Goal: Check status: Check status

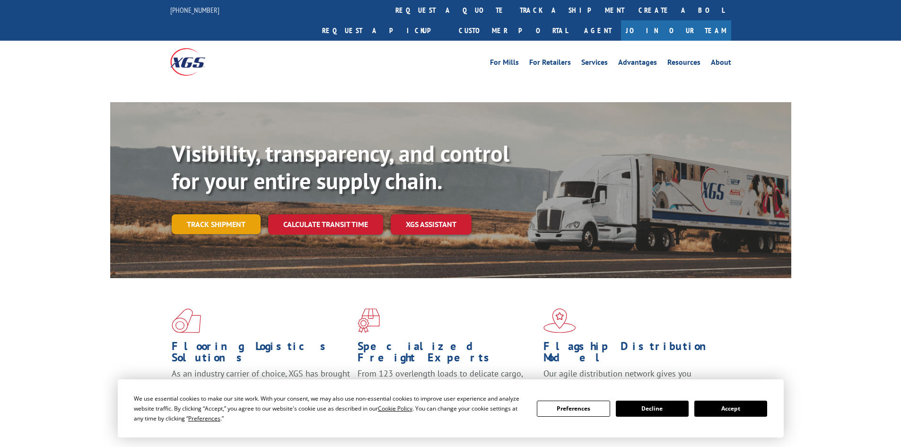
click at [242, 214] on link "Track shipment" at bounding box center [216, 224] width 89 height 20
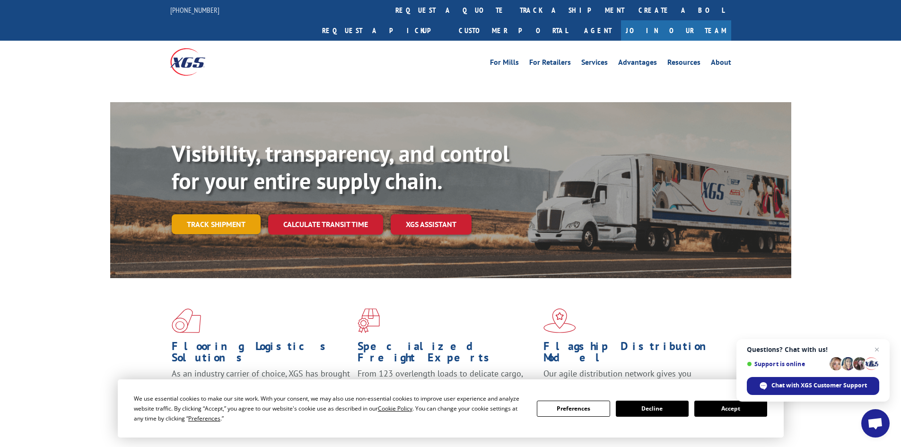
click at [246, 214] on link "Track shipment" at bounding box center [216, 224] width 89 height 20
click at [878, 347] on span "Close chat" at bounding box center [877, 350] width 12 height 12
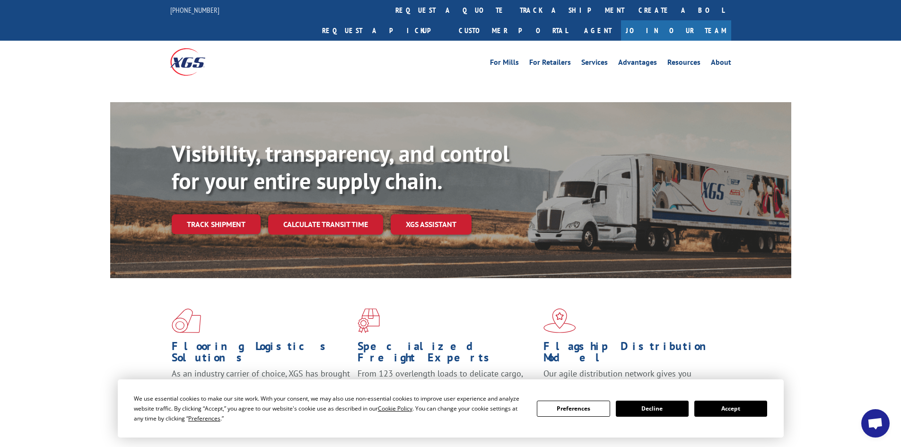
click at [715, 411] on button "Accept" at bounding box center [730, 409] width 73 height 16
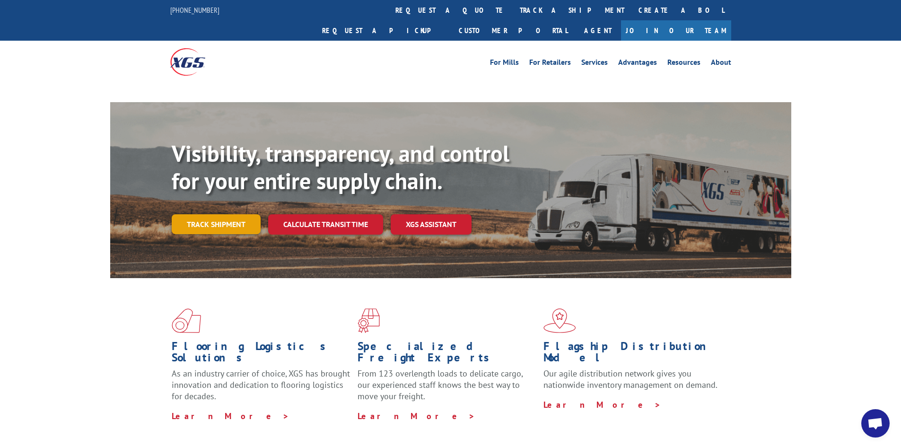
click at [195, 214] on link "Track shipment" at bounding box center [216, 224] width 89 height 20
click at [218, 214] on link "Track shipment" at bounding box center [216, 224] width 89 height 20
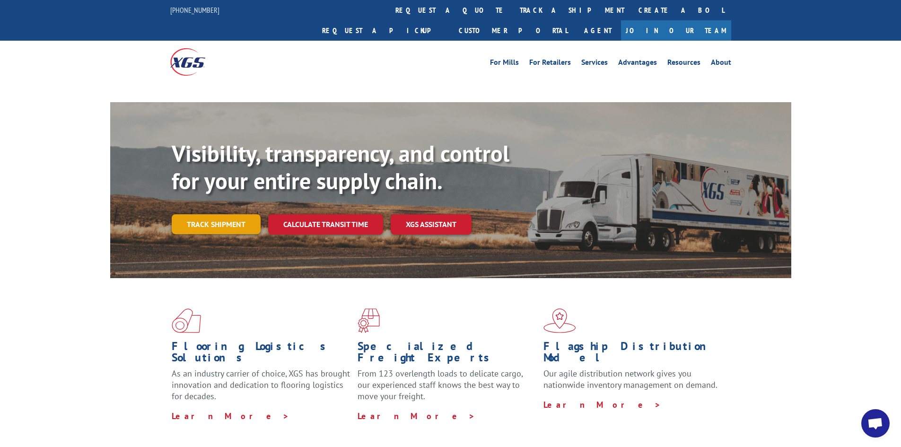
click at [218, 214] on link "Track shipment" at bounding box center [216, 224] width 89 height 20
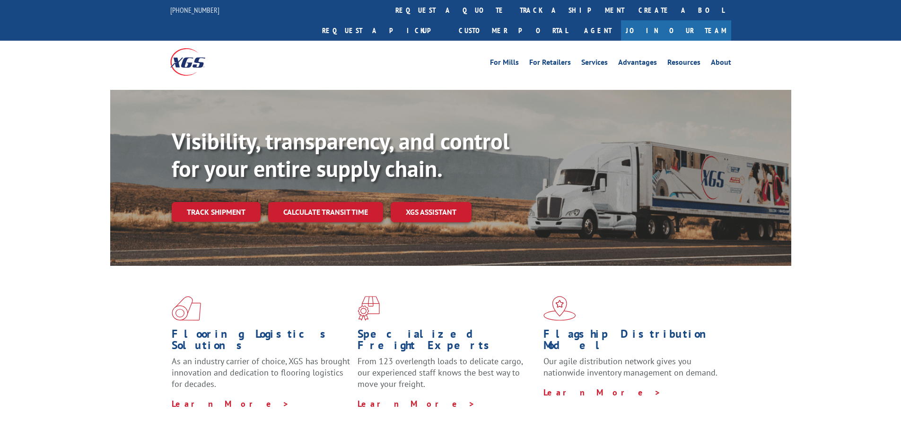
click at [210, 204] on div "Visibility, transparency, and control for your entire supply chain. Track shipm…" at bounding box center [482, 194] width 620 height 132
click at [219, 202] on link "Track shipment" at bounding box center [216, 212] width 89 height 20
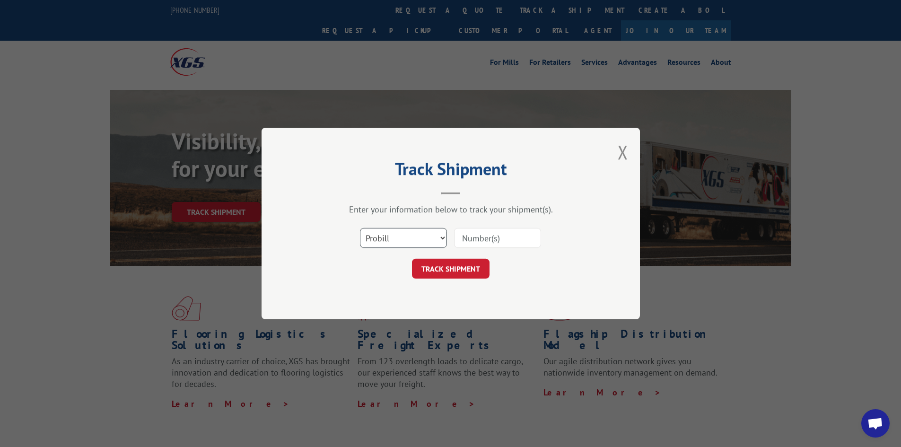
click at [441, 239] on select "Select category... Probill BOL PO" at bounding box center [403, 238] width 87 height 20
select select "po"
click at [360, 228] on select "Select category... Probill BOL PO" at bounding box center [403, 238] width 87 height 20
click at [478, 238] on input at bounding box center [497, 238] width 87 height 20
paste input "19545436"
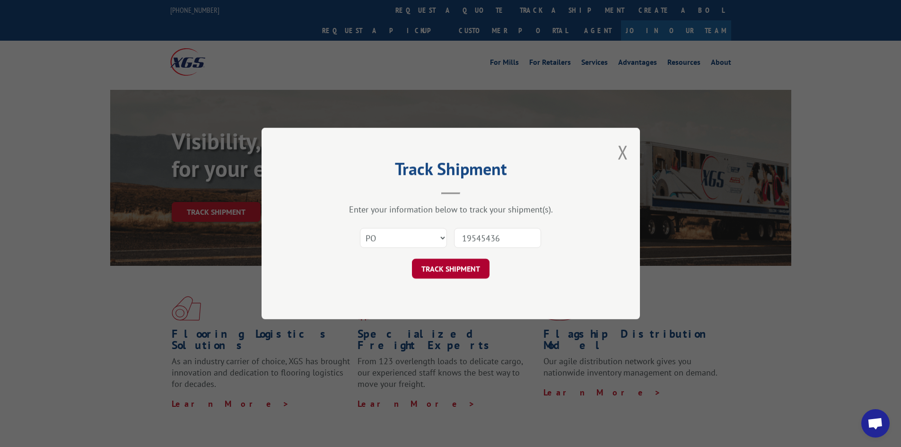
type input "19545436"
click at [453, 269] on button "TRACK SHIPMENT" at bounding box center [451, 269] width 78 height 20
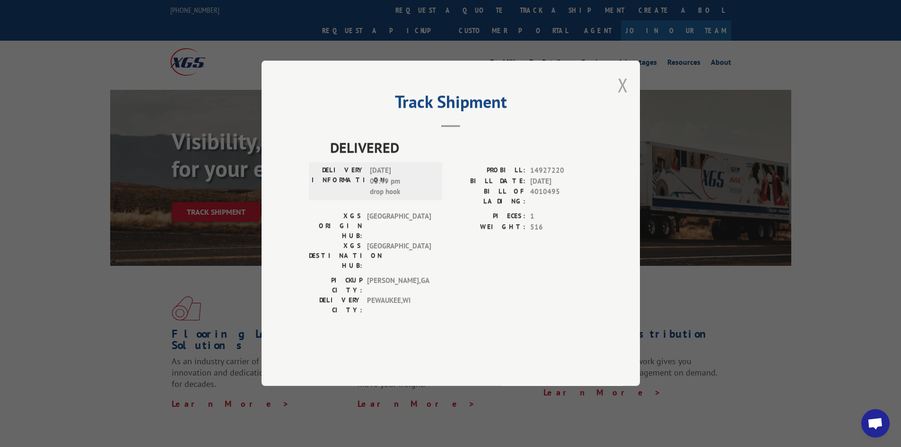
click at [622, 97] on button "Close modal" at bounding box center [623, 84] width 10 height 25
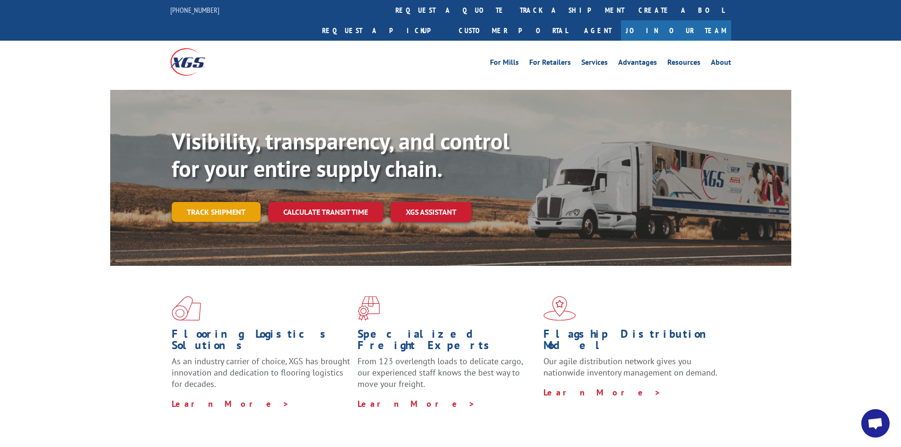
click at [228, 202] on link "Track shipment" at bounding box center [216, 212] width 89 height 20
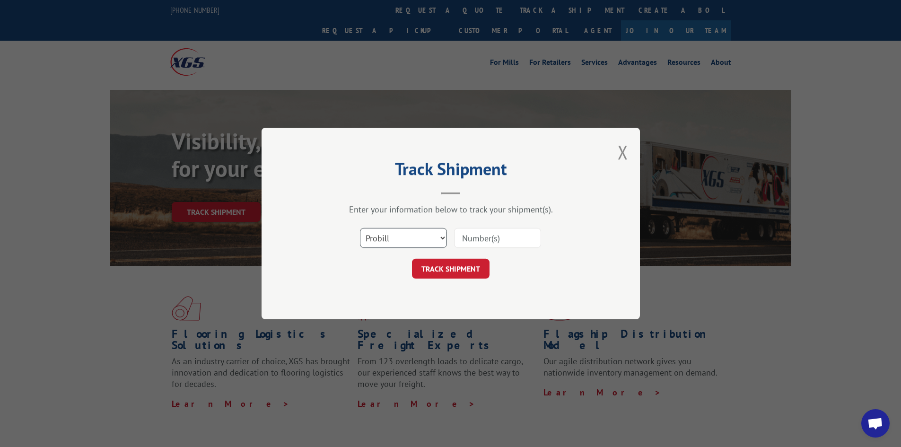
click at [442, 236] on select "Select category... Probill BOL PO" at bounding box center [403, 238] width 87 height 20
select select "po"
click at [360, 228] on select "Select category... Probill BOL PO" at bounding box center [403, 238] width 87 height 20
click at [474, 233] on input at bounding box center [497, 238] width 87 height 20
paste input "19545436"
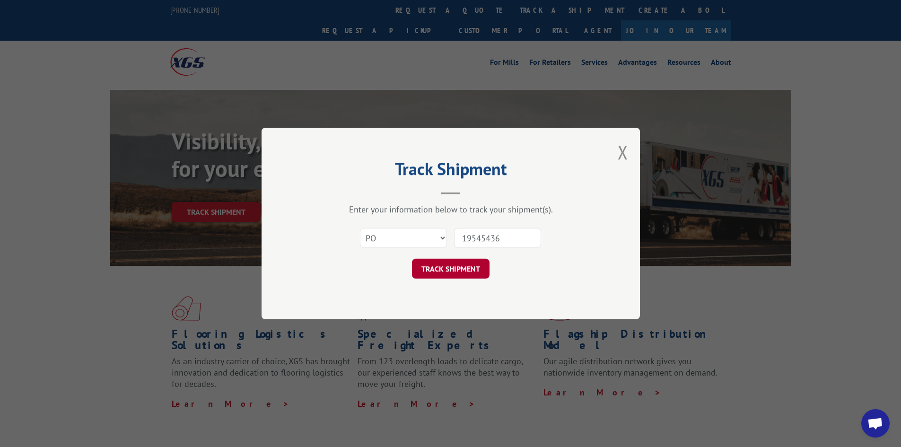
type input "19545436"
click at [448, 267] on button "TRACK SHIPMENT" at bounding box center [451, 269] width 78 height 20
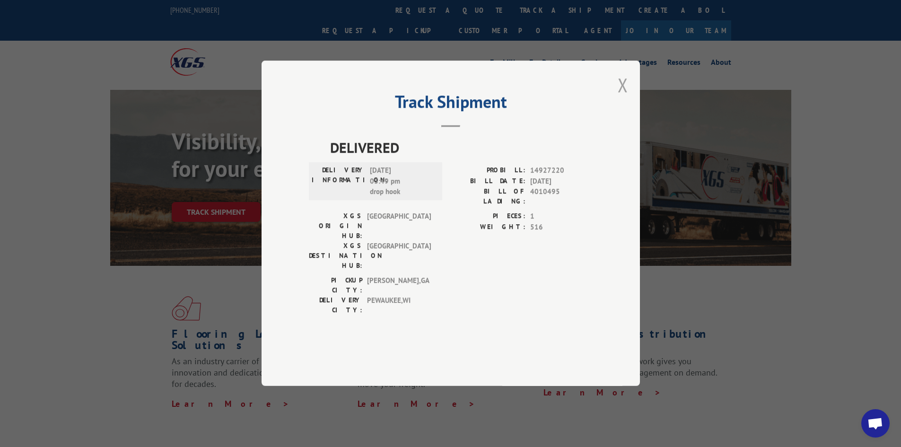
click at [620, 97] on button "Close modal" at bounding box center [623, 84] width 10 height 25
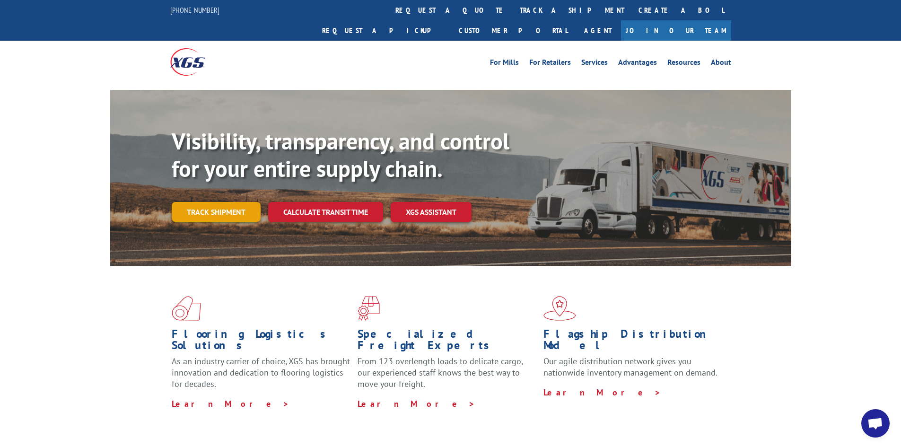
click at [222, 202] on link "Track shipment" at bounding box center [216, 212] width 89 height 20
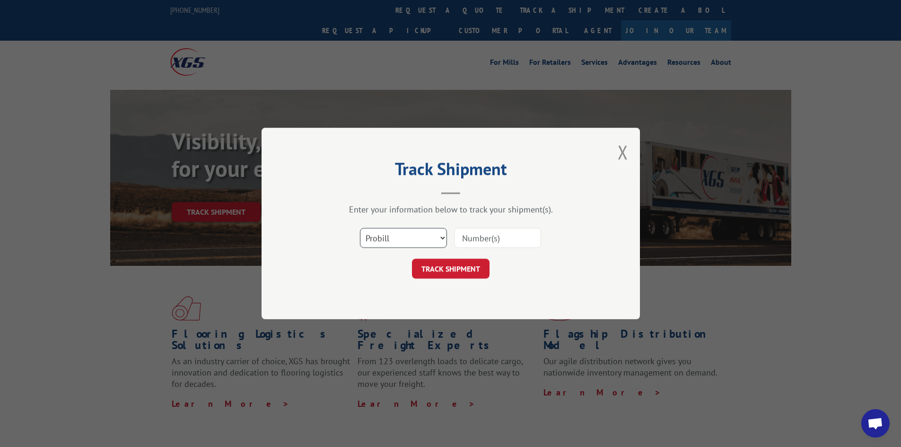
drag, startPoint x: 433, startPoint y: 236, endPoint x: 428, endPoint y: 243, distance: 9.5
click at [433, 236] on select "Select category... Probill BOL PO" at bounding box center [403, 238] width 87 height 20
select select "po"
click at [360, 228] on select "Select category... Probill BOL PO" at bounding box center [403, 238] width 87 height 20
click at [468, 238] on input at bounding box center [497, 238] width 87 height 20
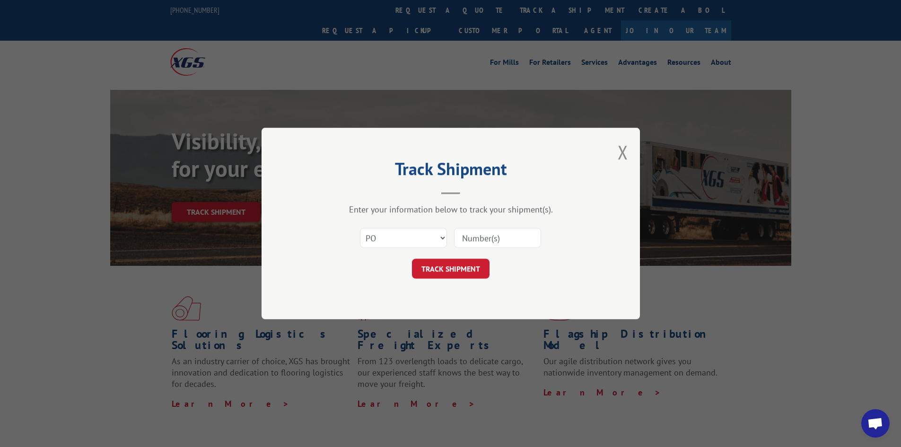
paste input "19545409"
type input "19545409"
click at [448, 270] on button "TRACK SHIPMENT" at bounding box center [451, 269] width 78 height 20
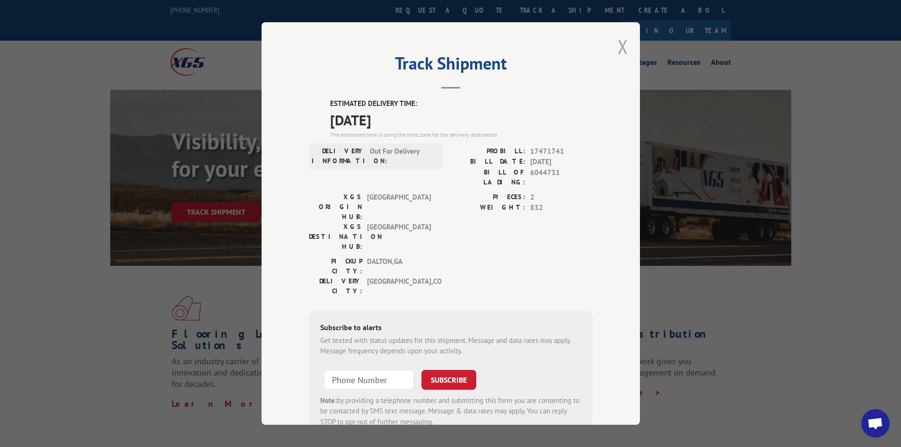
click at [618, 43] on button "Close modal" at bounding box center [623, 46] width 10 height 25
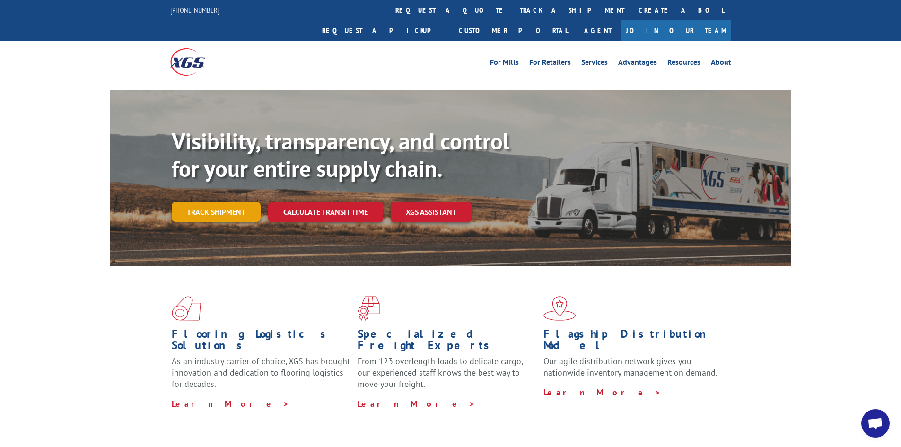
click at [230, 202] on link "Track shipment" at bounding box center [216, 212] width 89 height 20
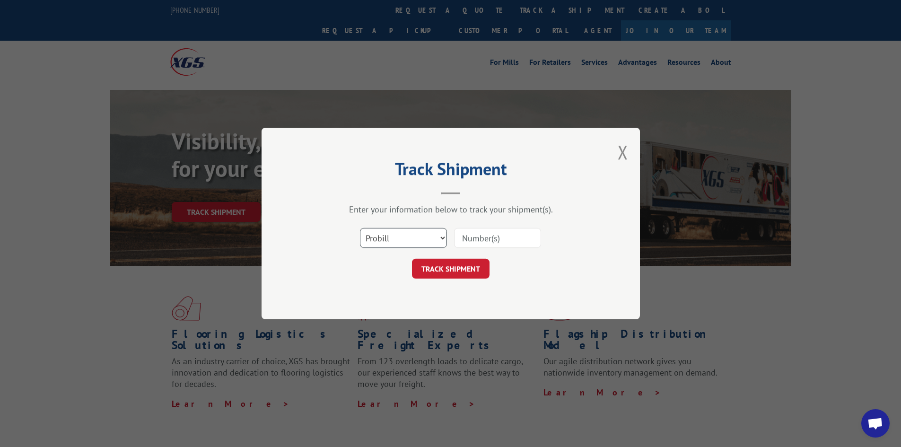
click at [442, 236] on select "Select category... Probill BOL PO" at bounding box center [403, 238] width 87 height 20
select select "po"
click at [360, 228] on select "Select category... Probill BOL PO" at bounding box center [403, 238] width 87 height 20
click at [470, 233] on input at bounding box center [497, 238] width 87 height 20
paste input "19545437"
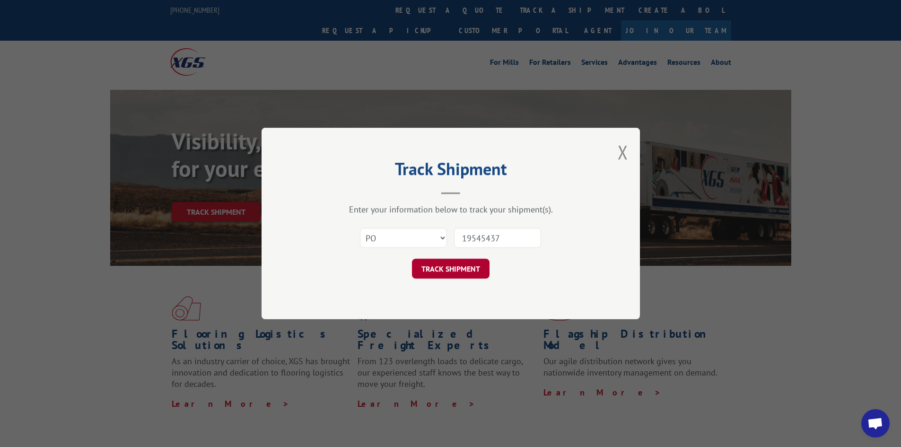
type input "19545437"
click at [449, 264] on button "TRACK SHIPMENT" at bounding box center [451, 269] width 78 height 20
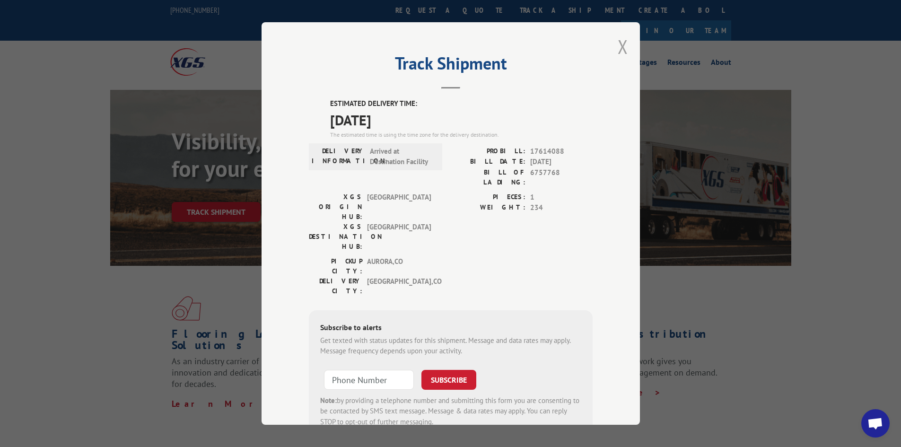
click at [618, 43] on button "Close modal" at bounding box center [623, 46] width 10 height 25
